Goal: Information Seeking & Learning: Learn about a topic

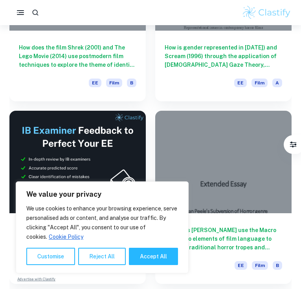
scroll to position [155, 0]
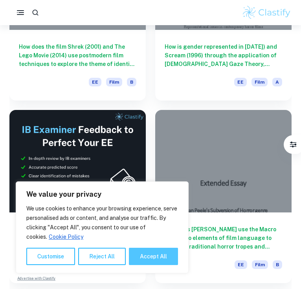
click at [150, 257] on button "Accept All" at bounding box center [153, 256] width 49 height 17
checkbox input "true"
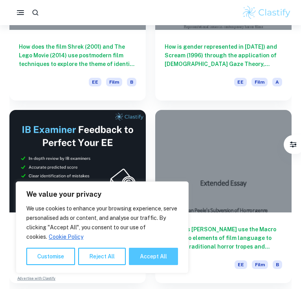
checkbox input "true"
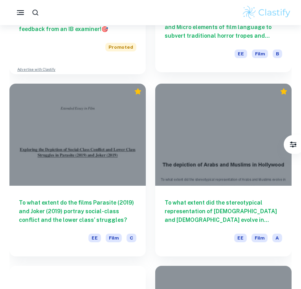
scroll to position [364, 0]
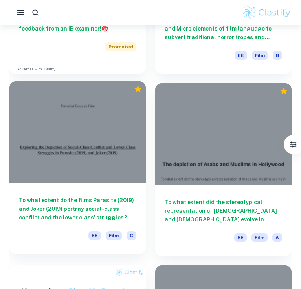
click at [118, 211] on h6 "To what extent do the films Parasite (2019) and Joker (2019) portray social-cla…" at bounding box center [77, 209] width 117 height 26
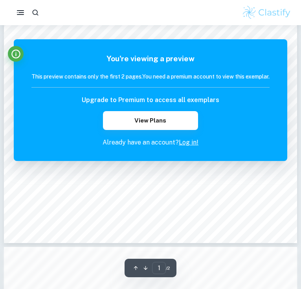
scroll to position [120, 0]
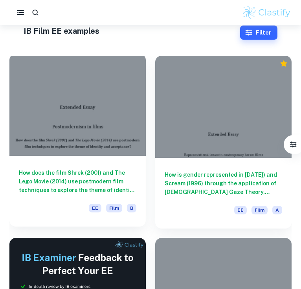
scroll to position [29, 0]
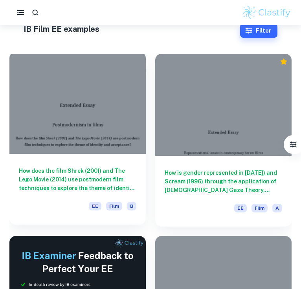
click at [111, 173] on h6 "How does the film Shrek (2001) and The Lego Movie (2014) use postmodern film te…" at bounding box center [77, 179] width 117 height 26
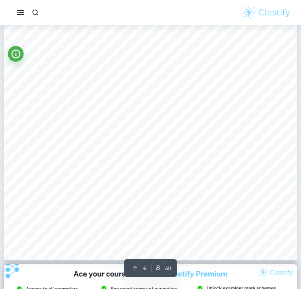
scroll to position [2923, 0]
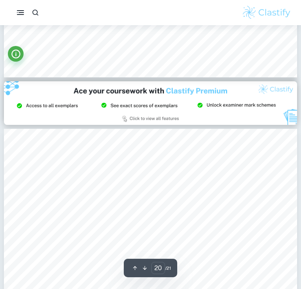
type input "21"
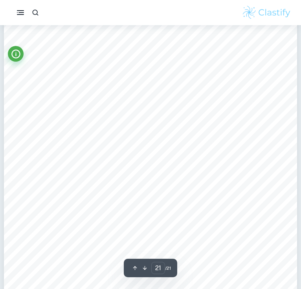
scroll to position [7941, 0]
